Goal: Check status: Check status

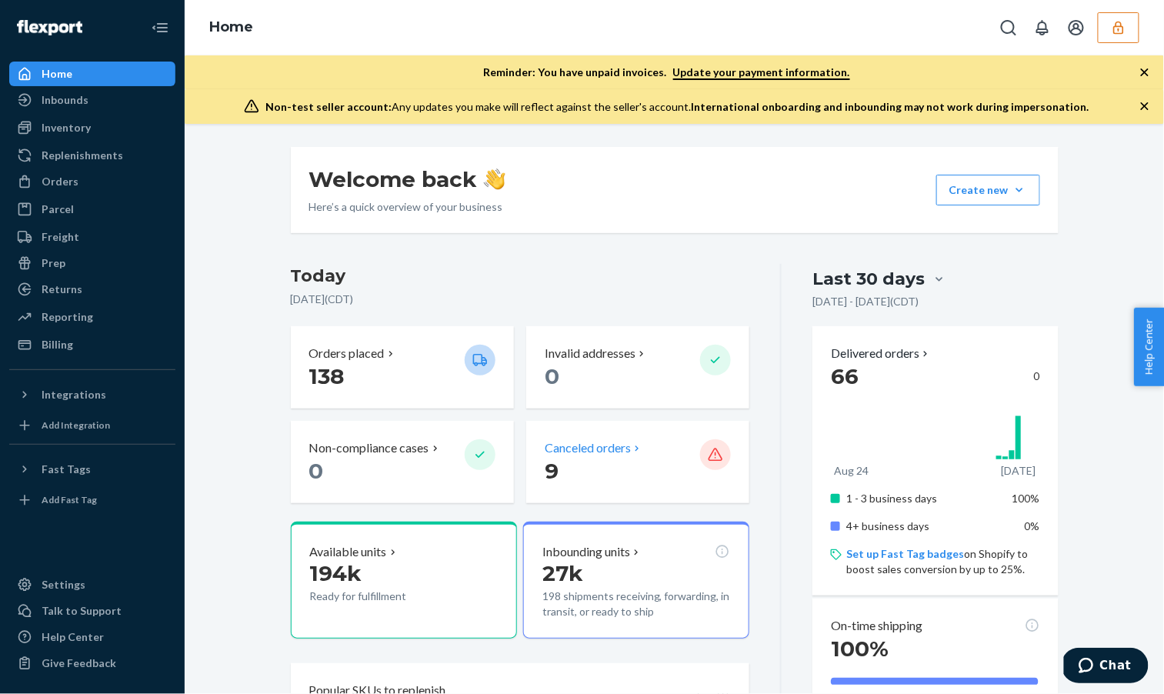
click at [576, 445] on p "Canceled orders" at bounding box center [588, 448] width 86 height 18
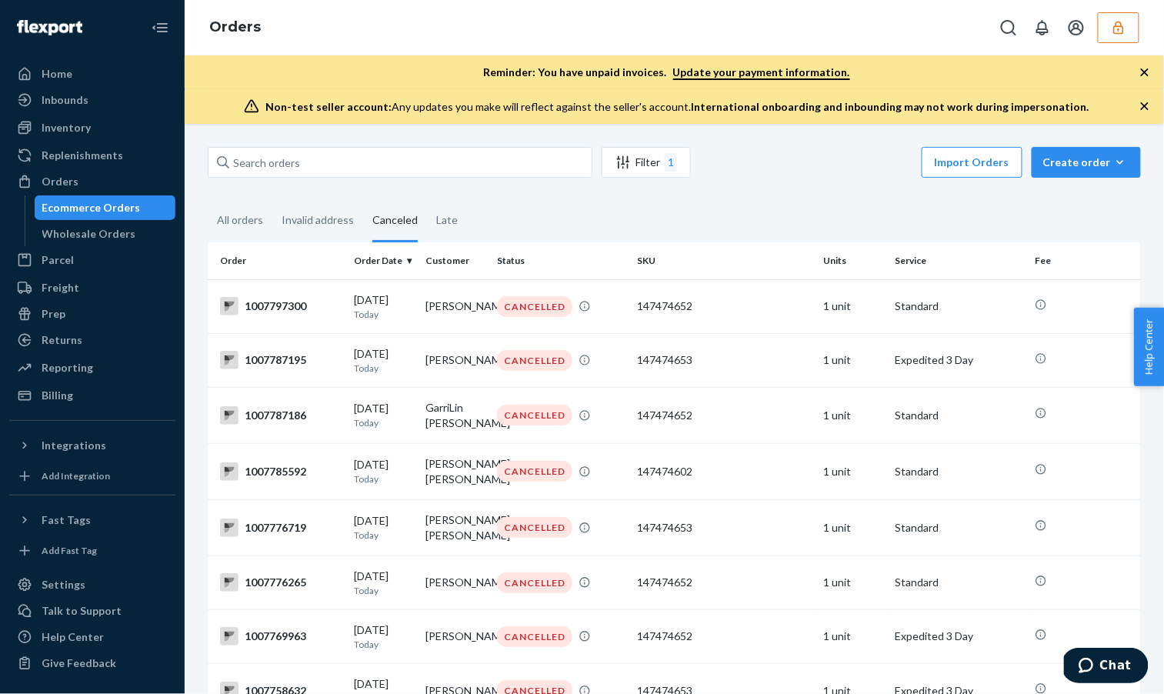
click at [643, 181] on div "Filter 1 Import Orders Create order Ecommerce order Removal order" at bounding box center [674, 164] width 933 height 35
click at [143, 209] on div "Ecommerce Orders" at bounding box center [105, 208] width 139 height 22
click at [233, 224] on div "All orders" at bounding box center [240, 221] width 46 height 42
click at [208, 200] on input "All orders" at bounding box center [208, 200] width 0 height 0
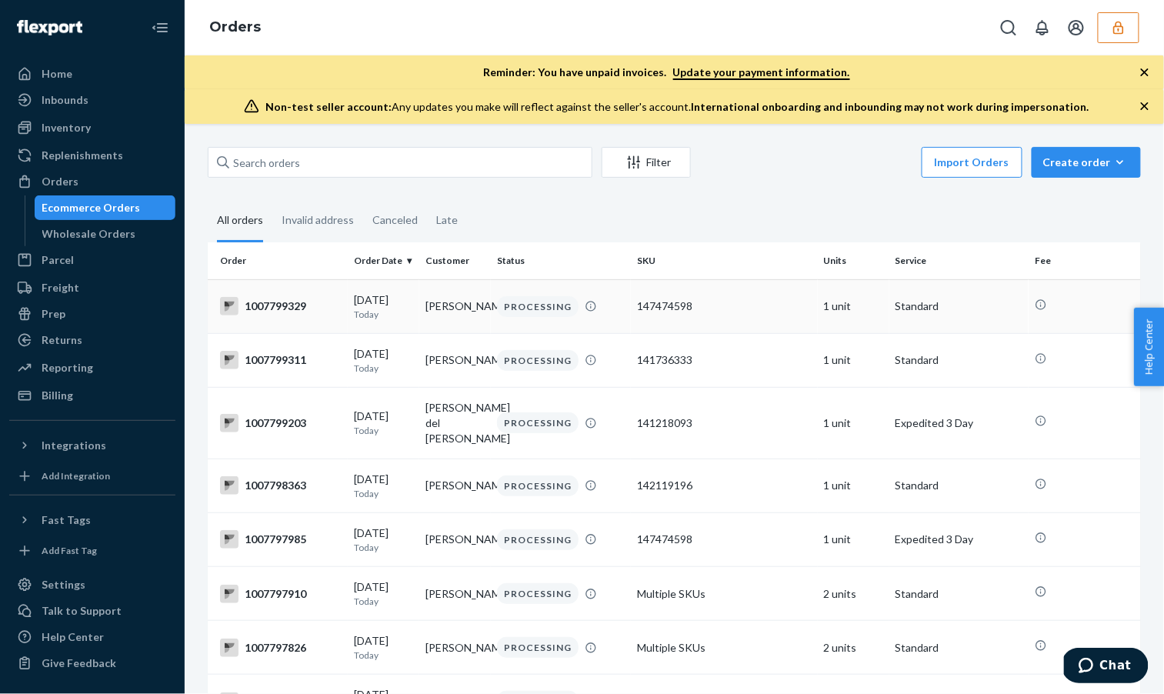
click at [469, 312] on td "[PERSON_NAME]" at bounding box center [455, 306] width 72 height 54
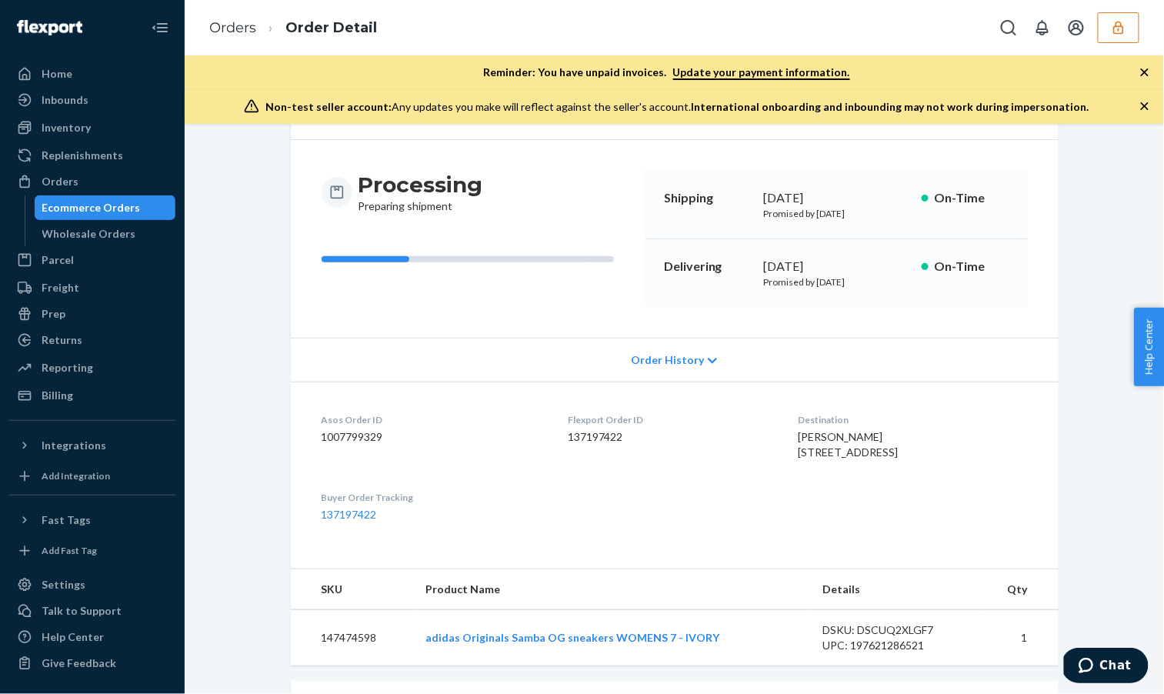
scroll to position [265, 0]
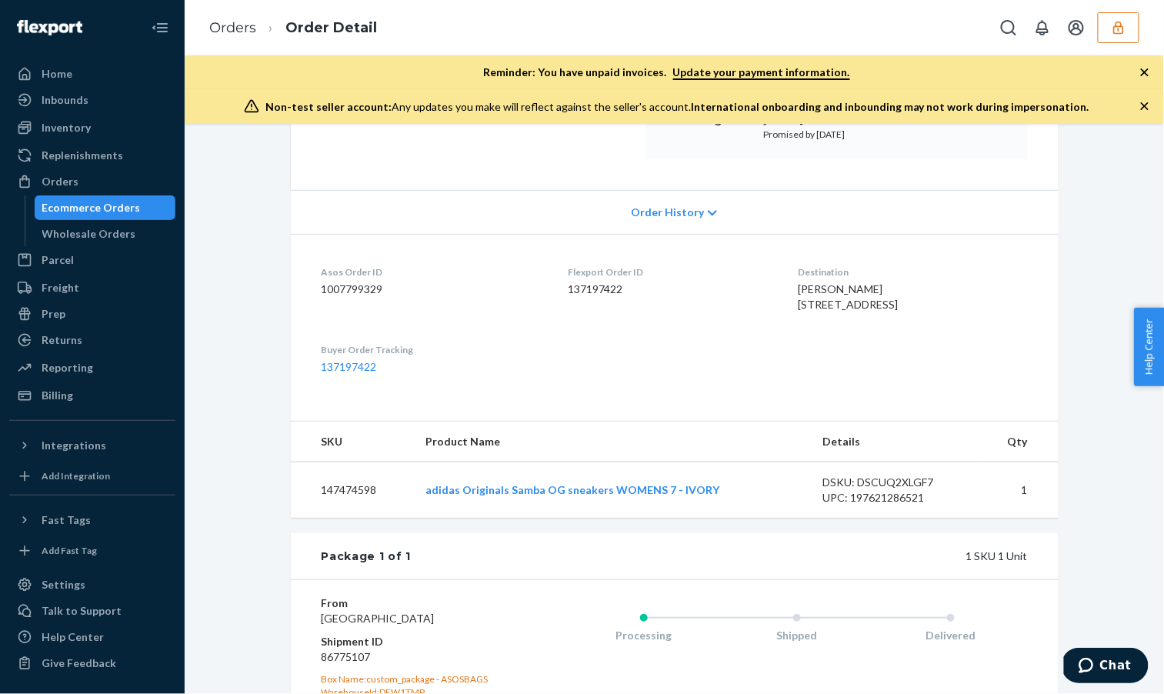
click at [624, 220] on div "Order History" at bounding box center [675, 212] width 768 height 44
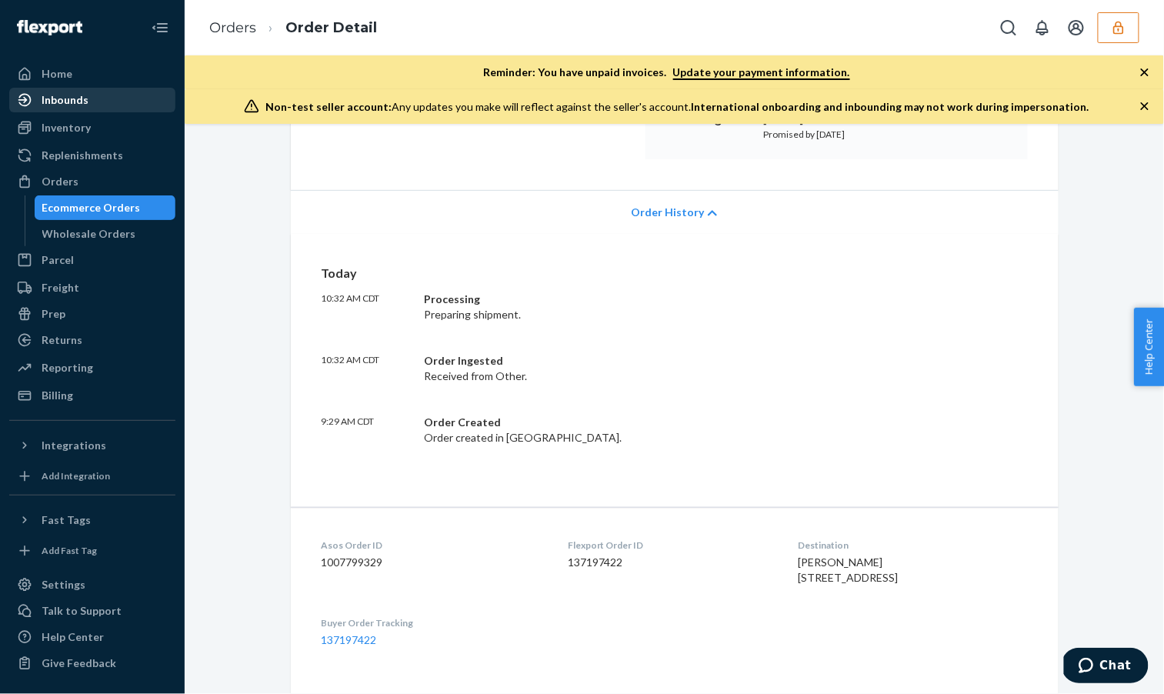
click at [107, 93] on div "Inbounds" at bounding box center [92, 100] width 163 height 22
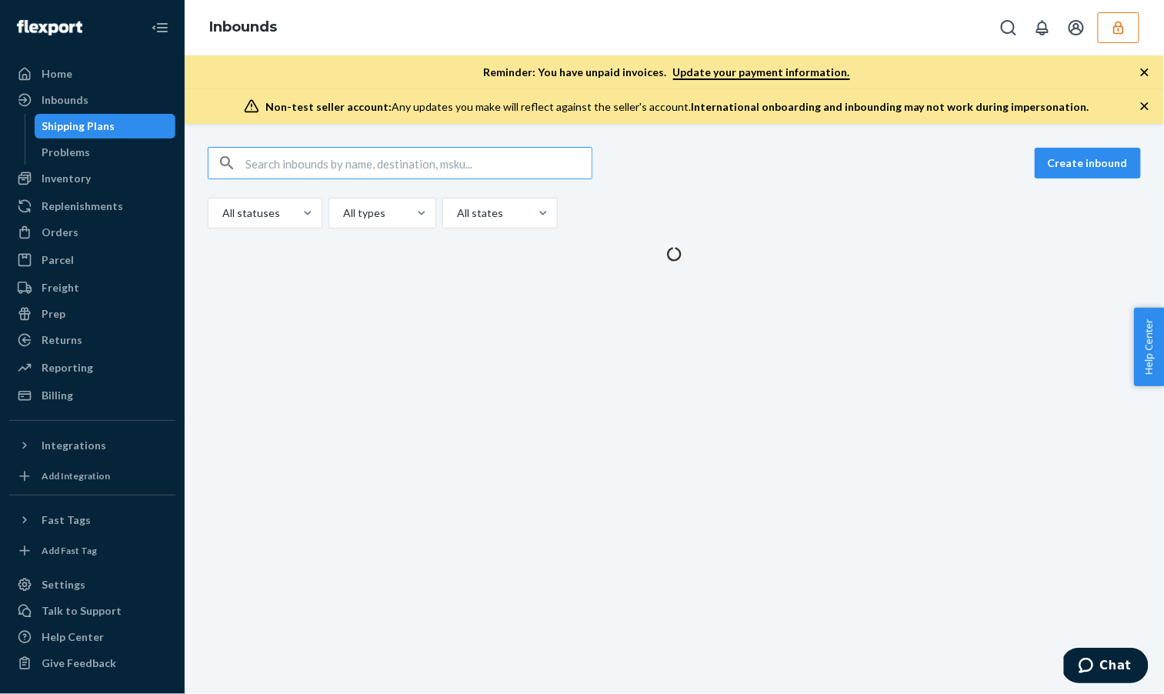
click at [382, 158] on input "text" at bounding box center [418, 163] width 346 height 31
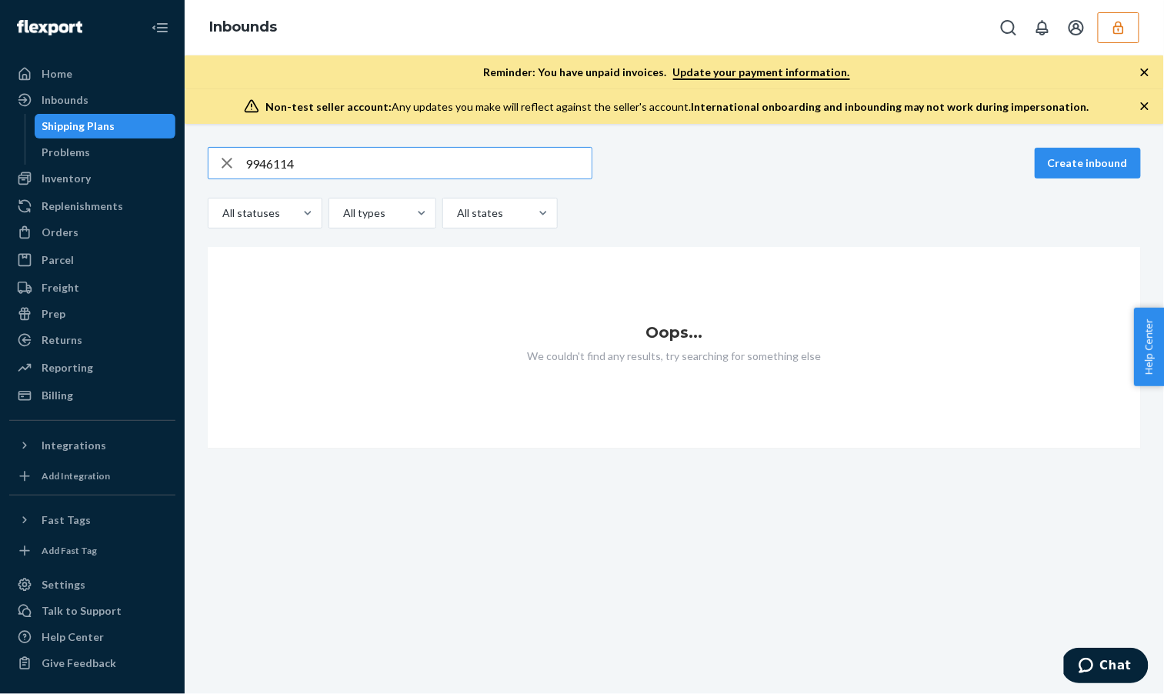
click at [362, 171] on input "9946114" at bounding box center [418, 163] width 346 height 31
paste input "894396"
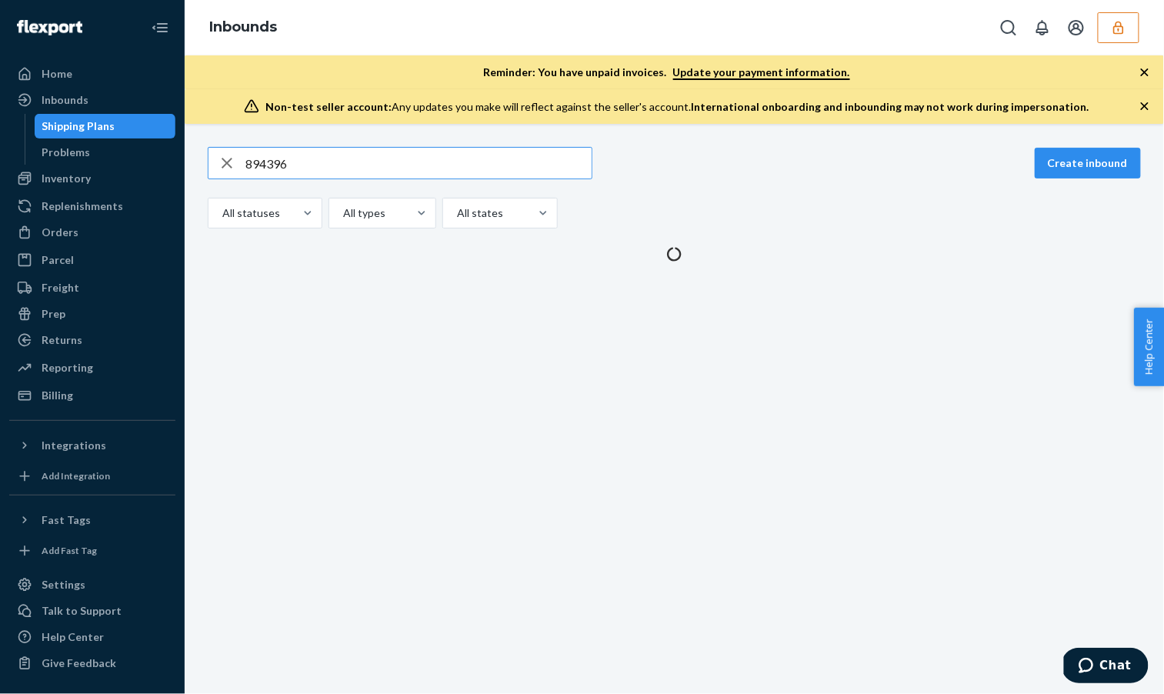
type input "894396"
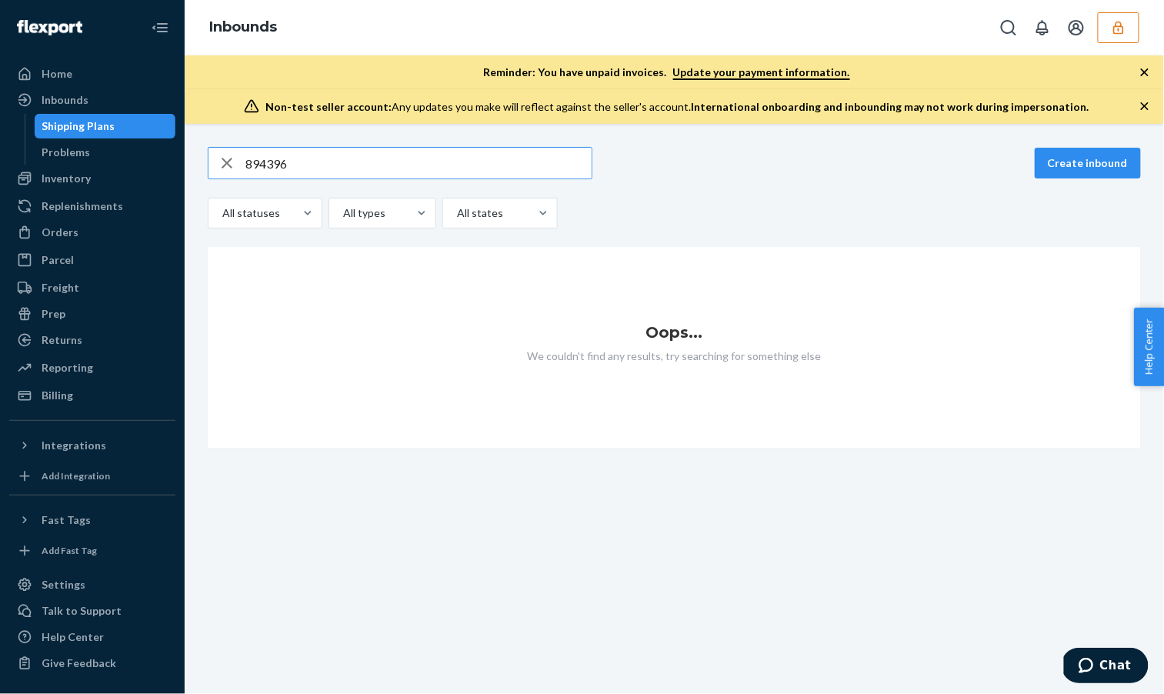
click at [231, 163] on icon "button" at bounding box center [227, 163] width 18 height 31
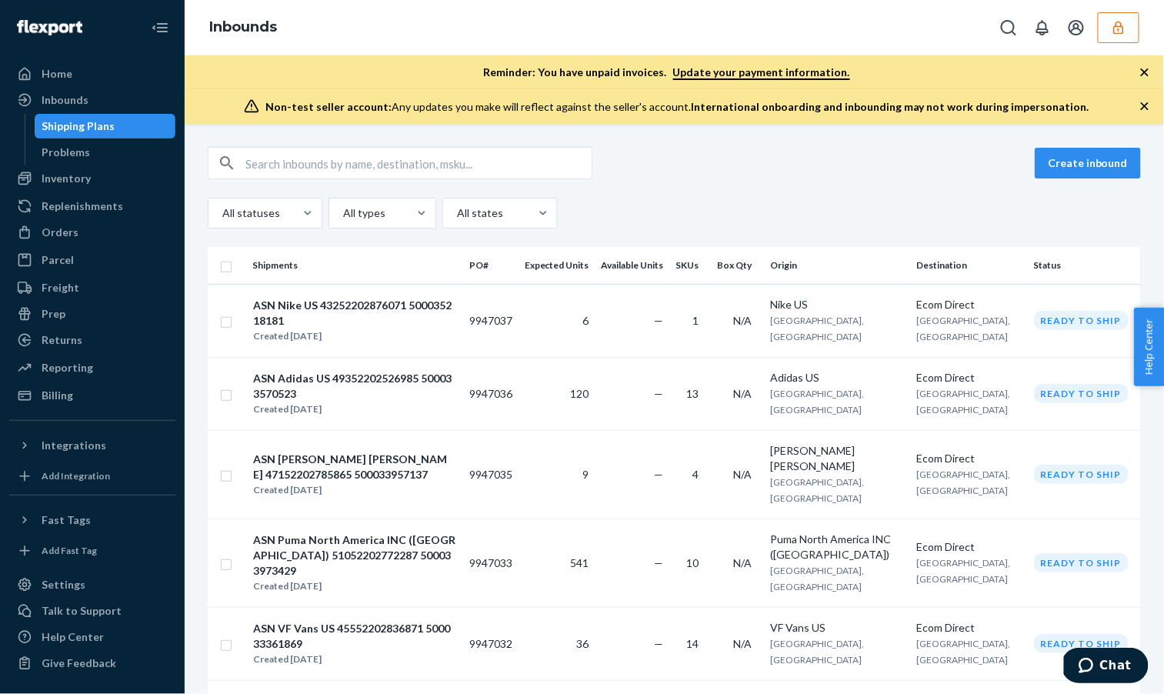
click at [373, 282] on th "Shipments" at bounding box center [354, 265] width 217 height 37
click at [373, 292] on td "ASN Nike US 43252202876071 500035218181 Created [DATE]" at bounding box center [354, 320] width 217 height 73
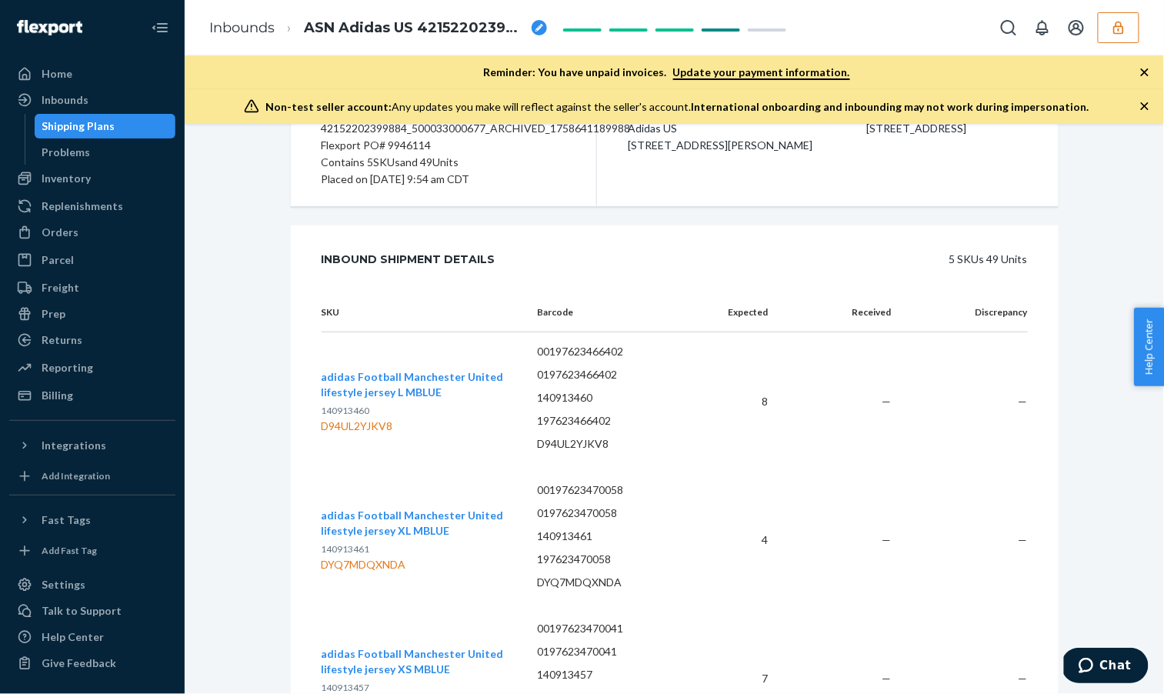
scroll to position [591, 0]
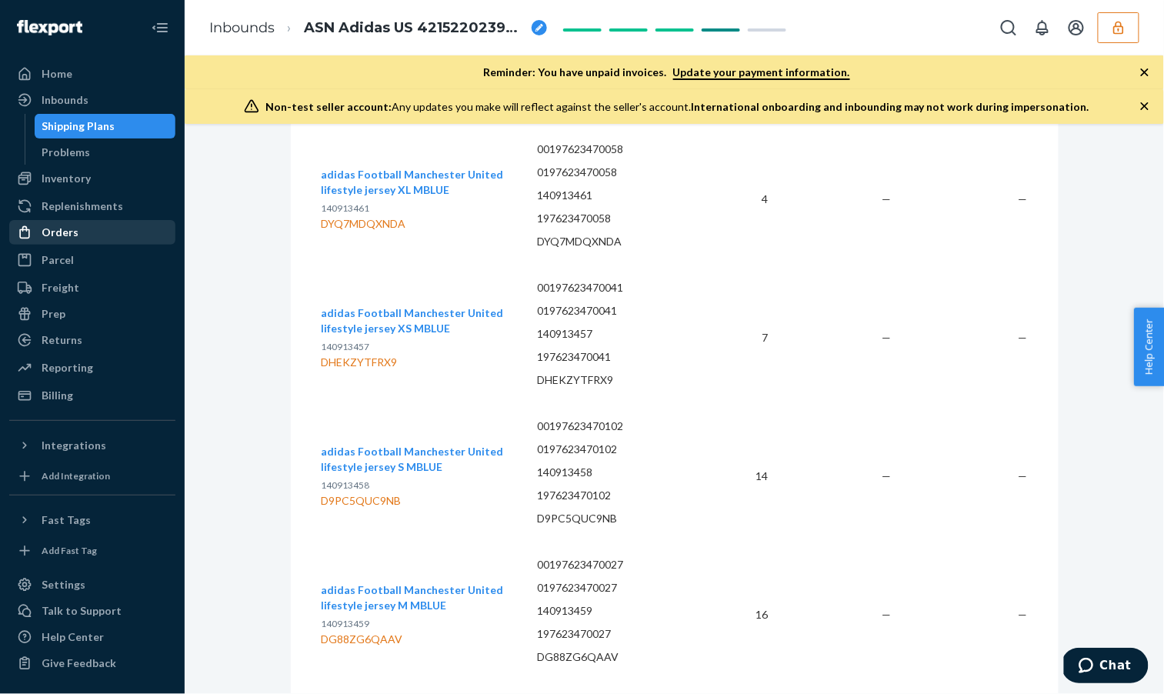
click at [73, 229] on div "Orders" at bounding box center [60, 232] width 37 height 15
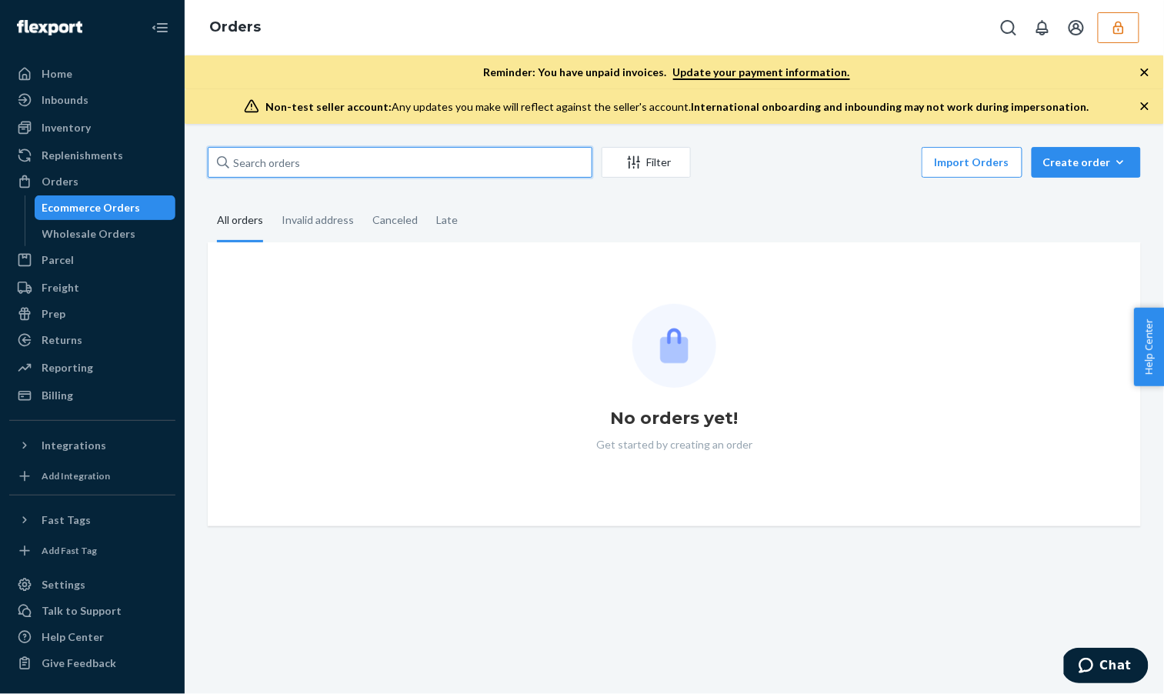
click at [426, 169] on input "text" at bounding box center [400, 162] width 385 height 31
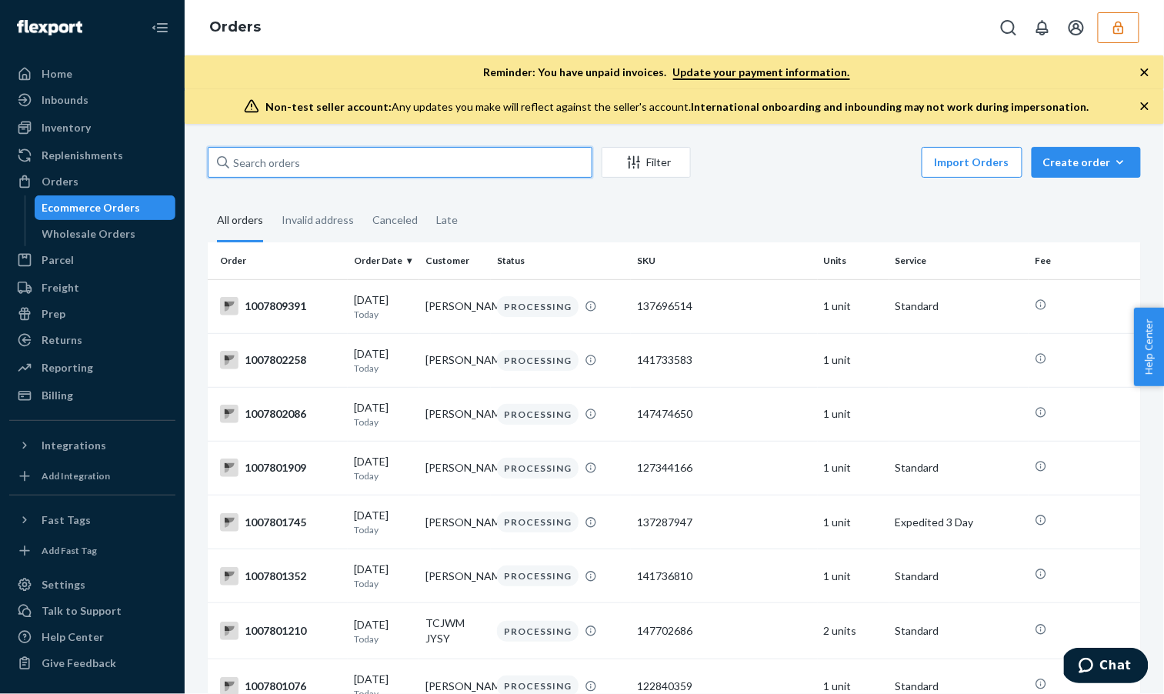
paste input "137181405"
type input "137181405"
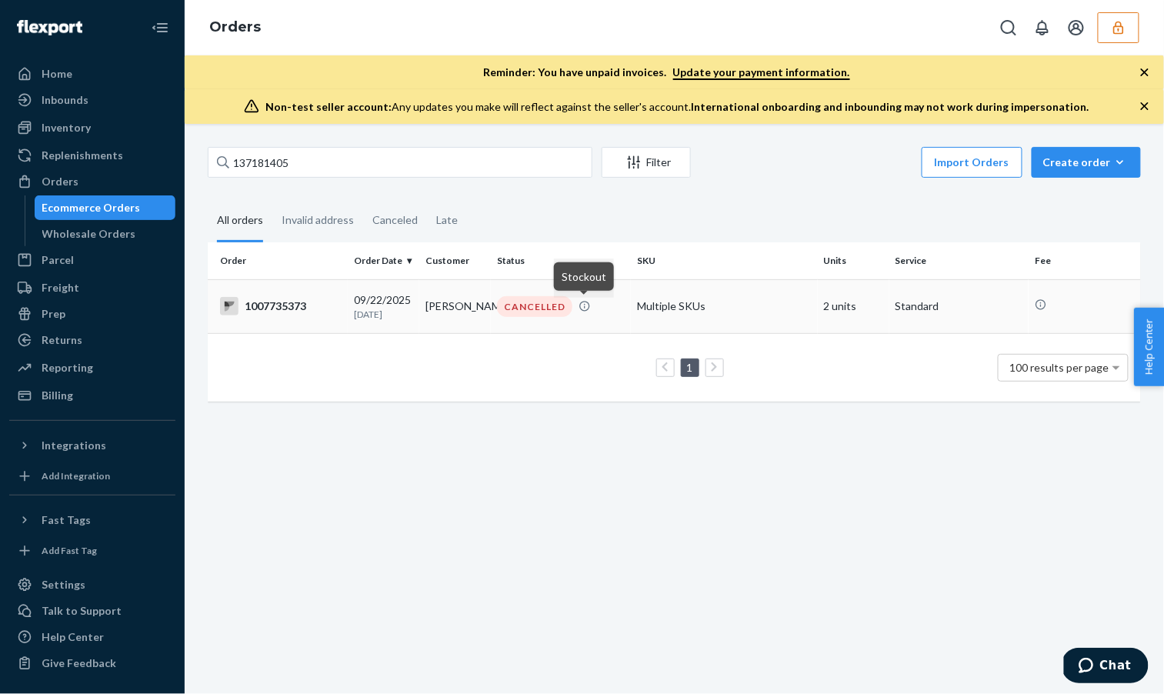
click at [579, 309] on icon at bounding box center [585, 306] width 12 height 12
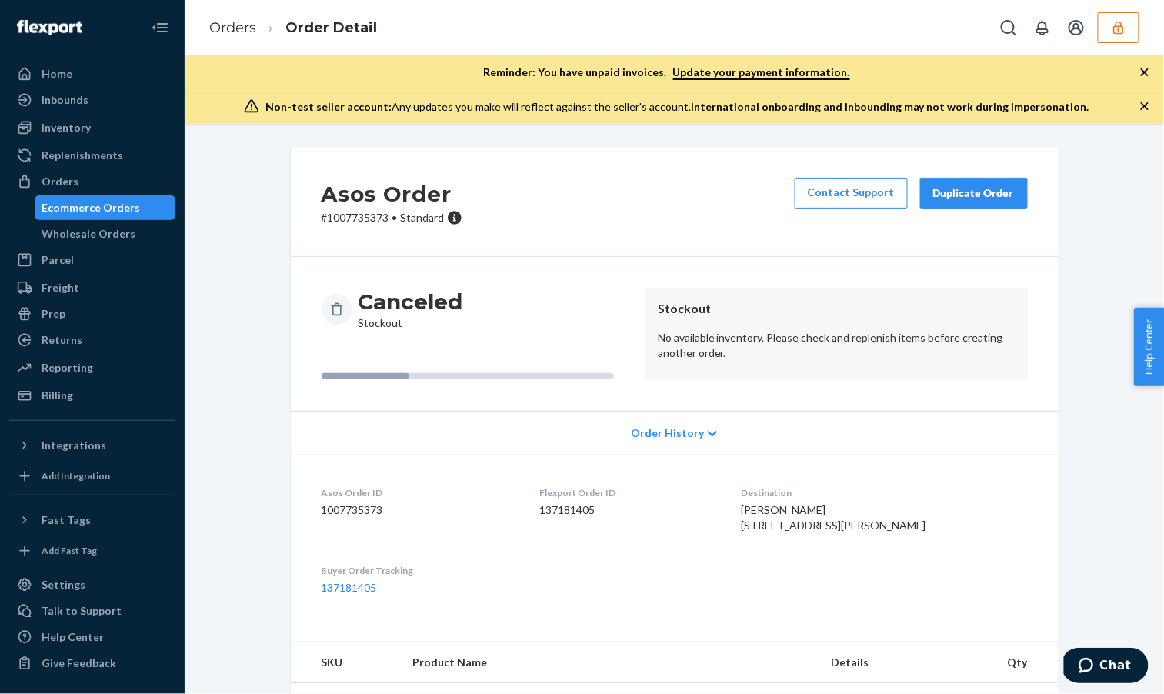
click at [542, 301] on div "Canceled Stockout" at bounding box center [478, 309] width 312 height 43
click at [152, 206] on div "Ecommerce Orders" at bounding box center [105, 208] width 139 height 22
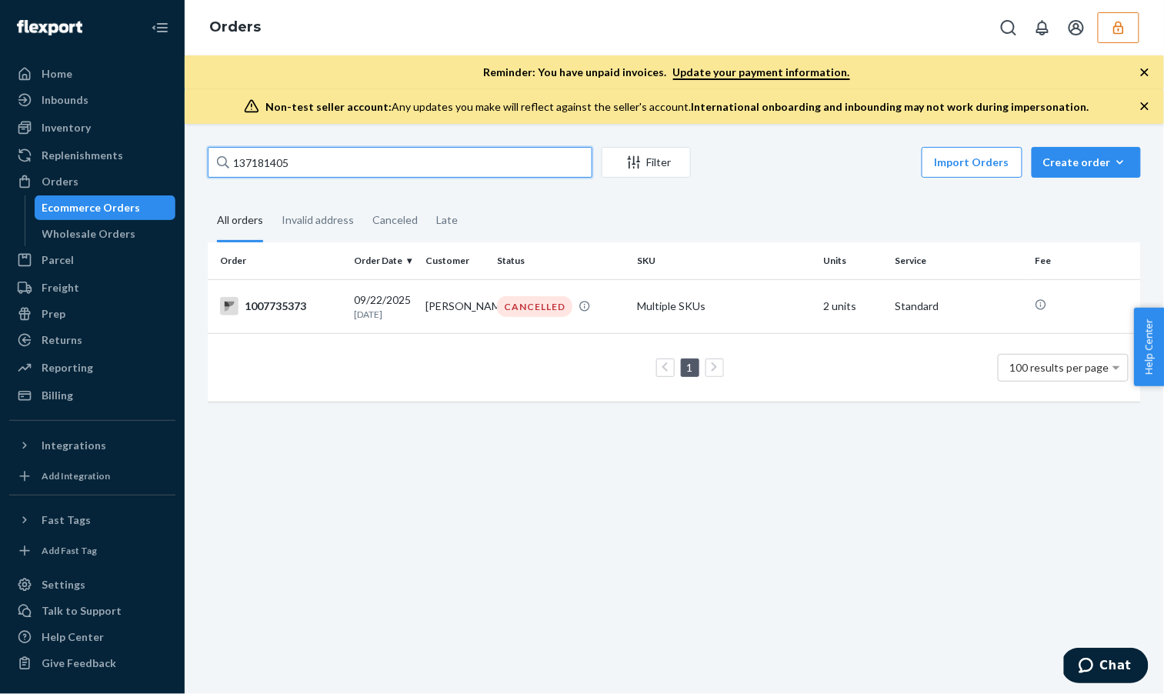
click at [281, 169] on input "137181405" at bounding box center [400, 162] width 385 height 31
paste input "97083"
type input "137197083"
click at [471, 288] on td "[PERSON_NAME]" at bounding box center [455, 306] width 72 height 54
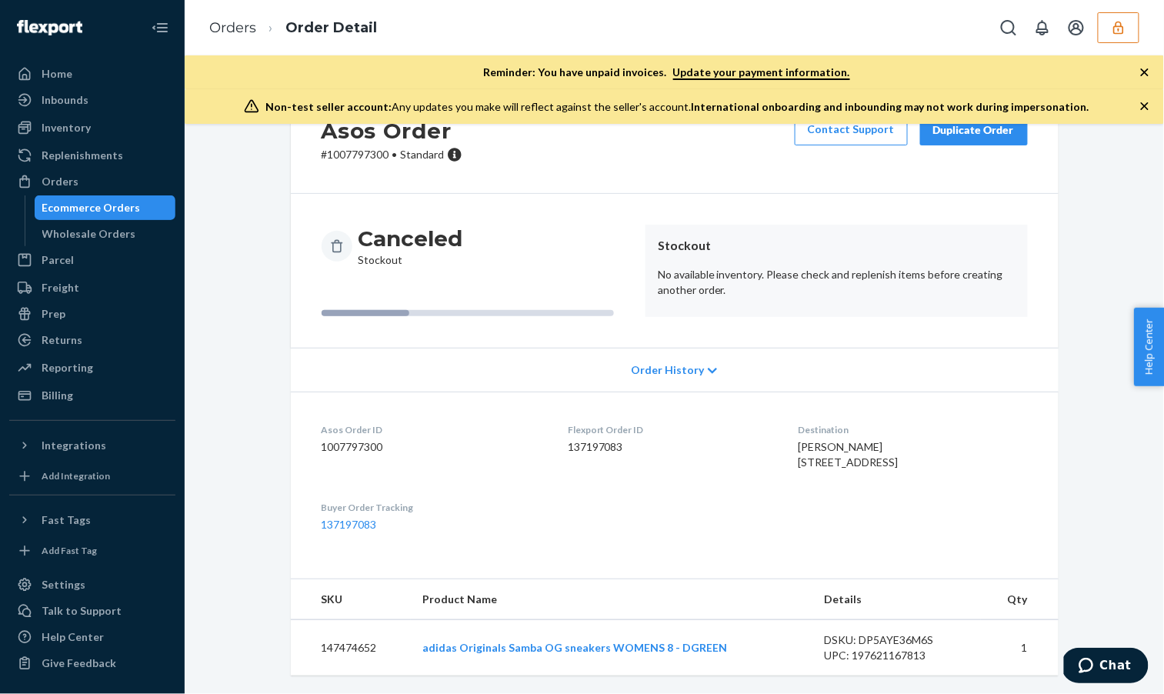
scroll to position [93, 0]
click at [371, 439] on dd "1007797300" at bounding box center [433, 446] width 222 height 15
copy dd "1007797300"
